Goal: Task Accomplishment & Management: Complete application form

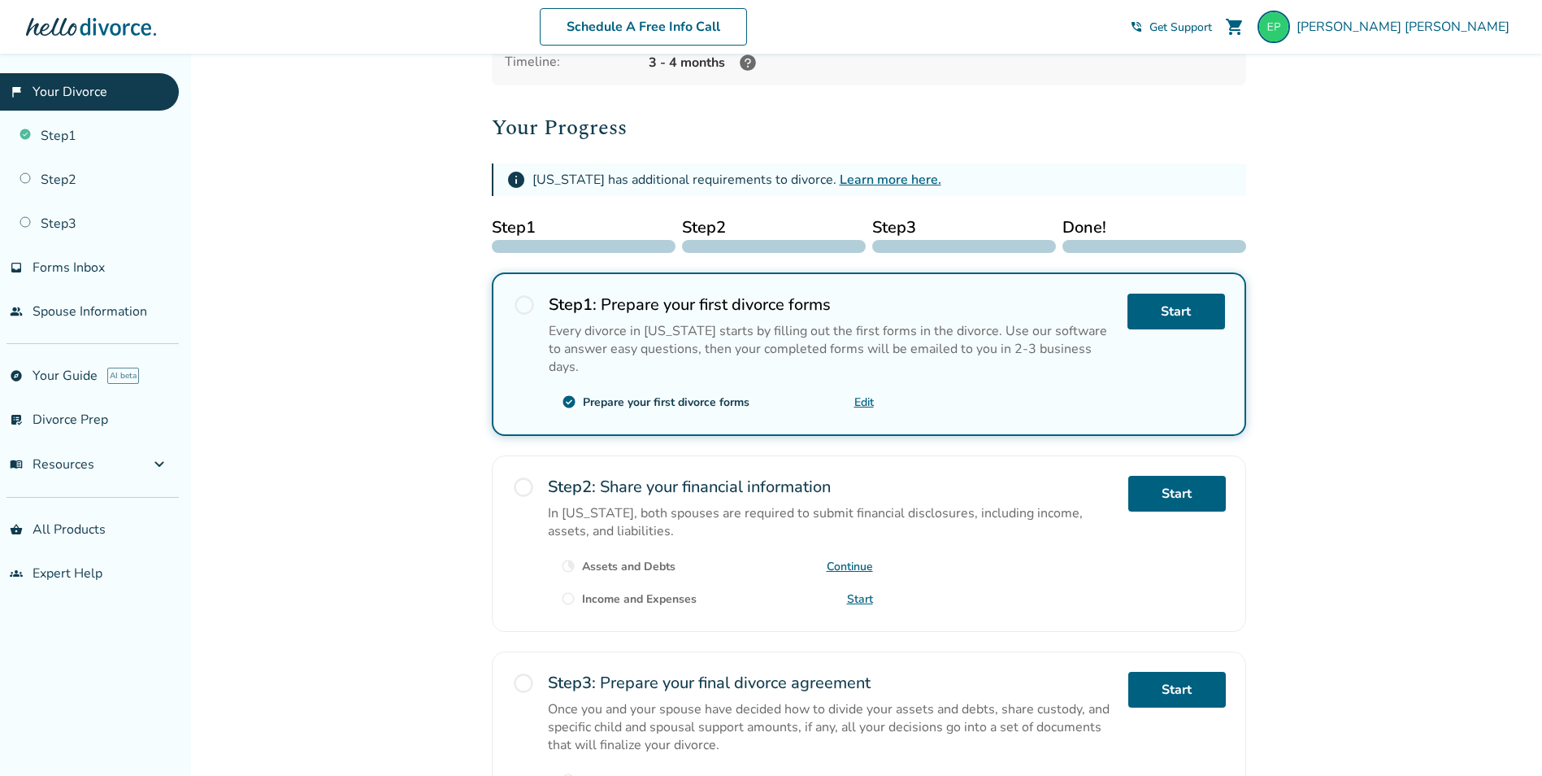
scroll to position [163, 0]
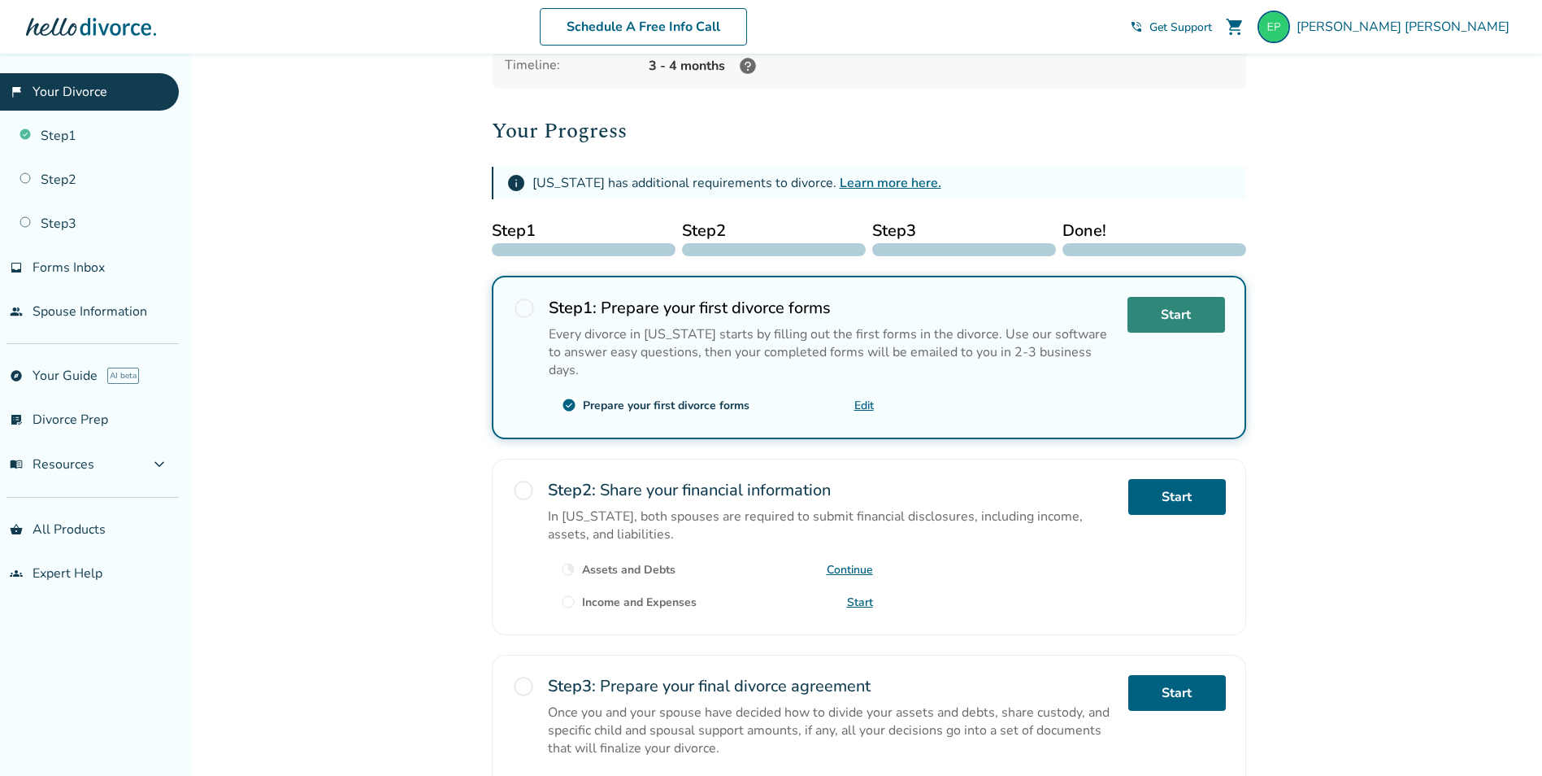
click at [1162, 321] on link "Start" at bounding box center [1177, 315] width 98 height 36
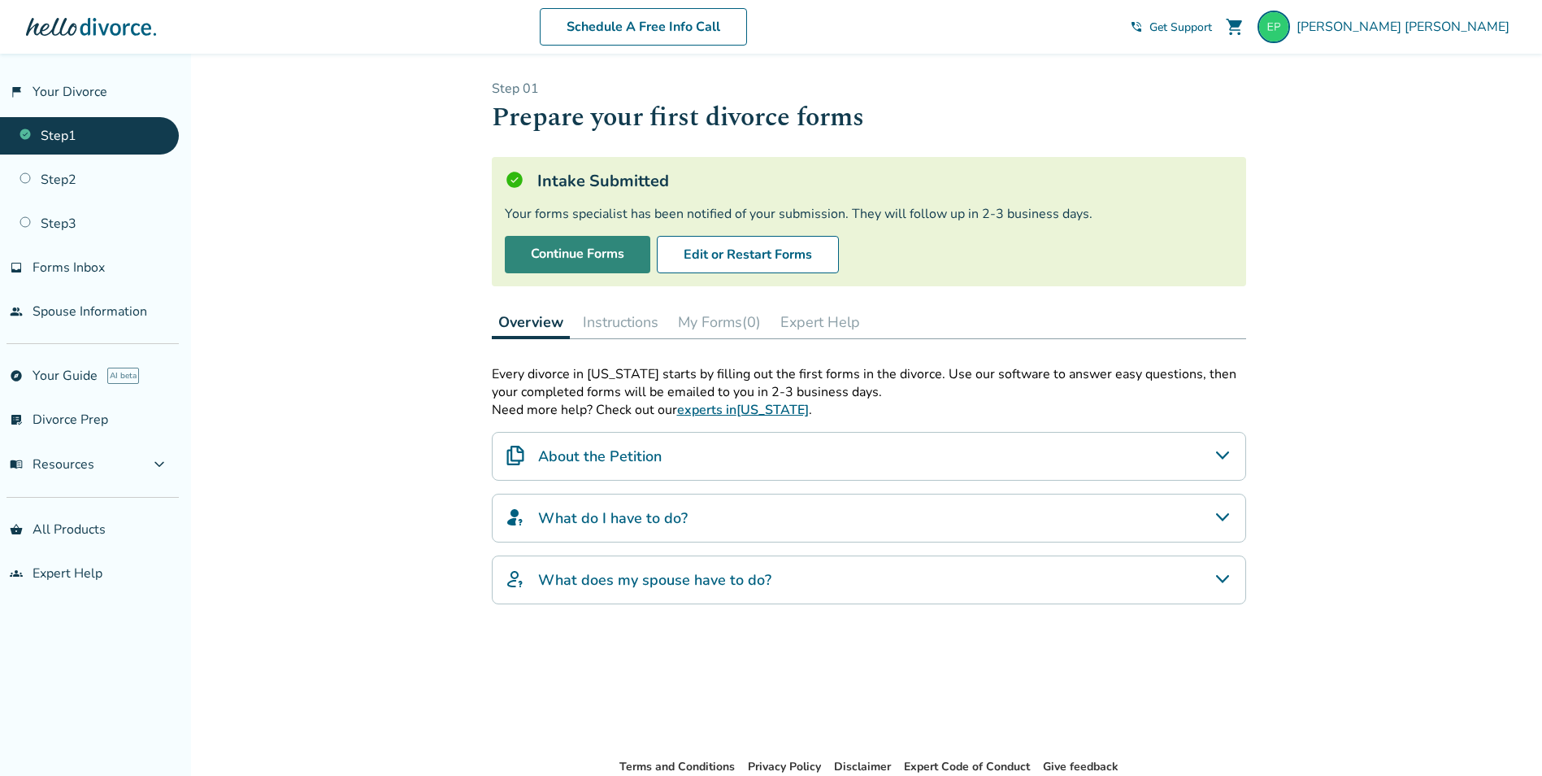
click at [616, 265] on link "Continue Forms" at bounding box center [578, 254] width 146 height 37
